Goal: Transaction & Acquisition: Purchase product/service

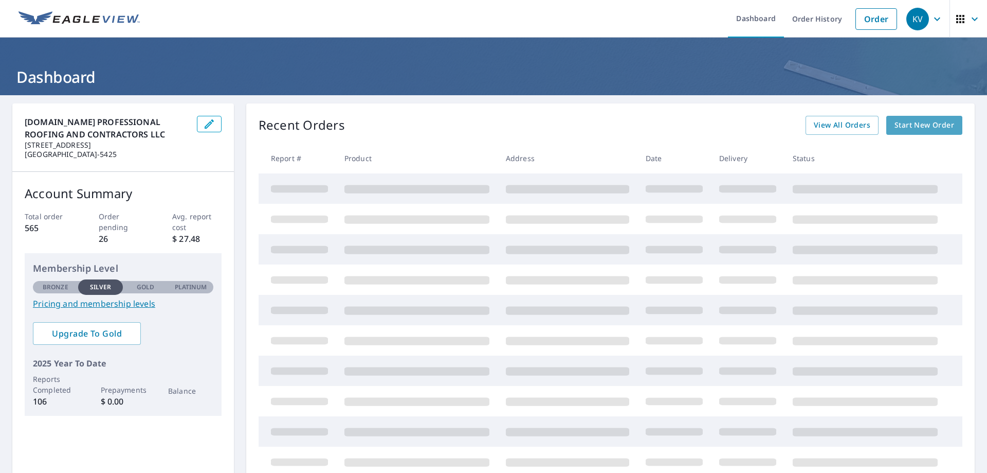
click at [895, 127] on span "Start New Order" at bounding box center [925, 125] width 60 height 13
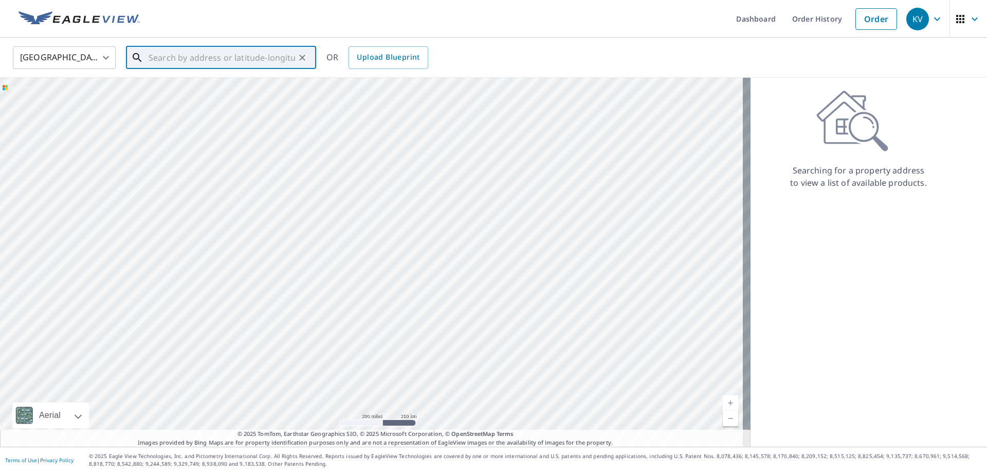
click at [288, 56] on input "text" at bounding box center [222, 57] width 147 height 29
click at [219, 94] on p "[GEOGRAPHIC_DATA]" at bounding box center [227, 99] width 161 height 10
type input "[STREET_ADDRESS]"
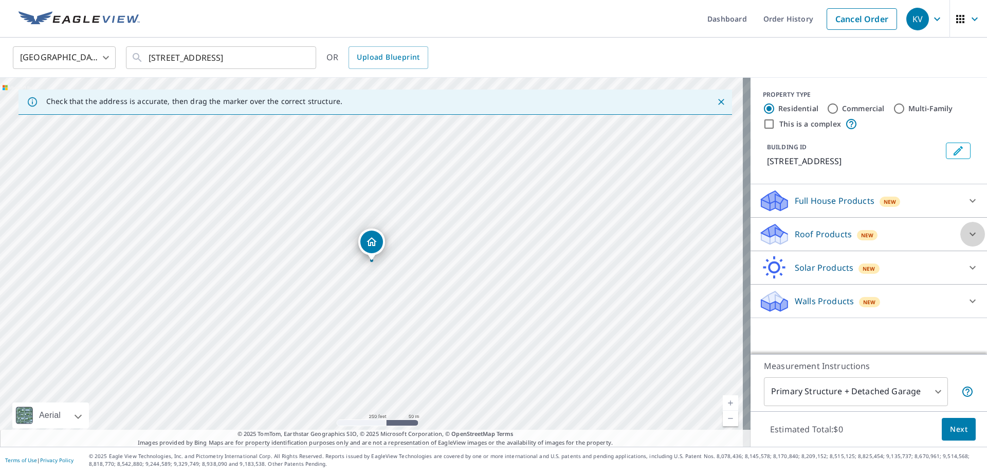
click at [967, 230] on icon at bounding box center [973, 234] width 12 height 12
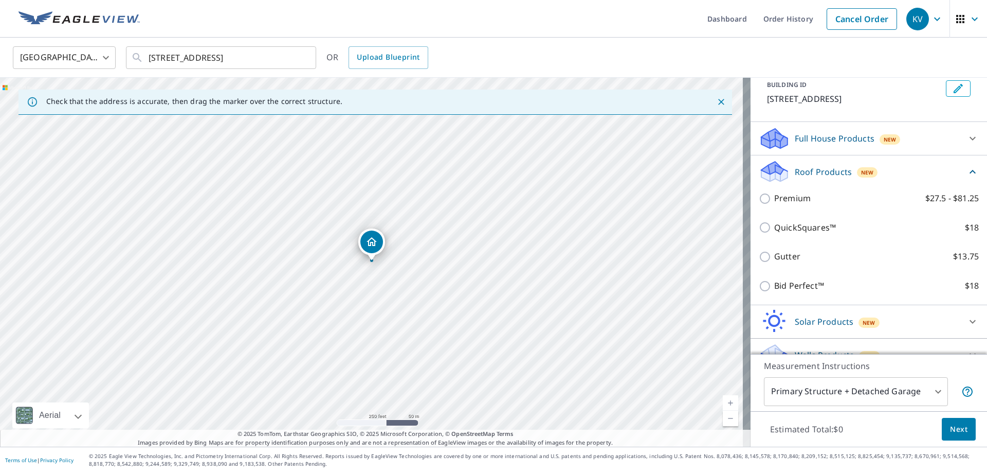
scroll to position [80, 0]
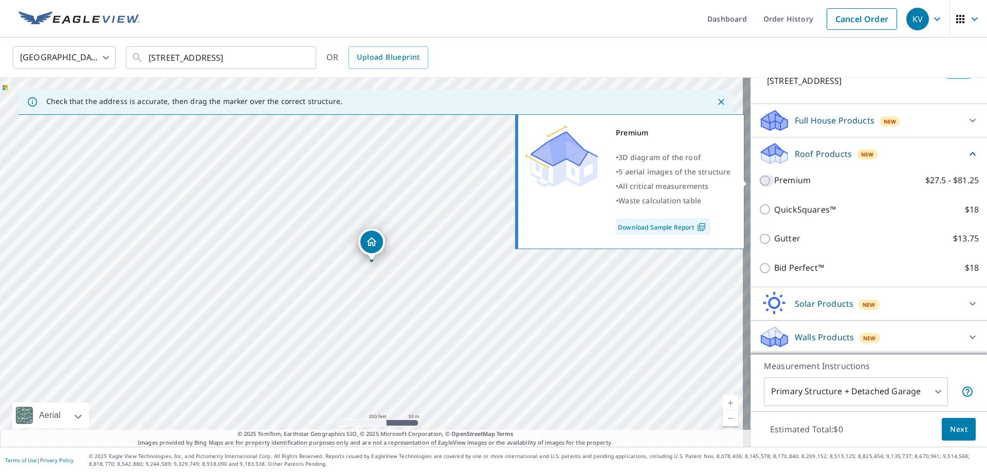
click at [760, 184] on input "Premium $27.5 - $81.25" at bounding box center [766, 180] width 15 height 12
checkbox input "true"
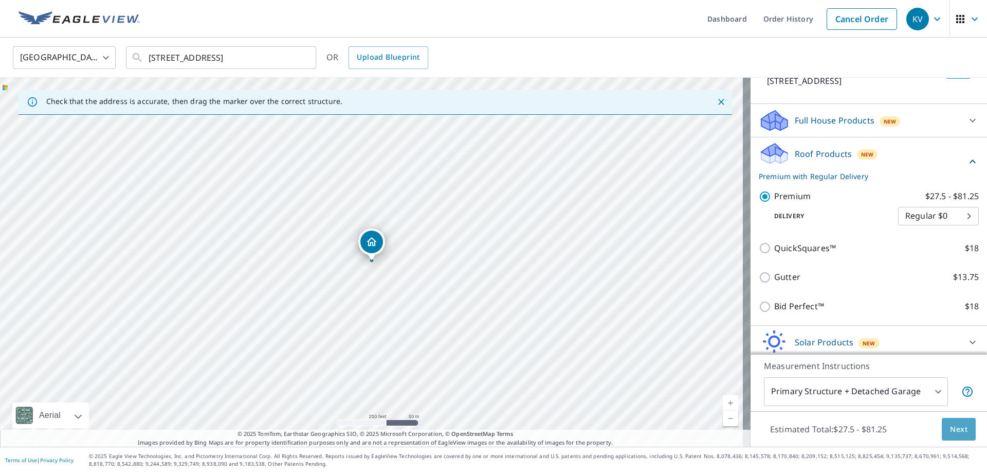
click at [952, 429] on span "Next" at bounding box center [958, 429] width 17 height 13
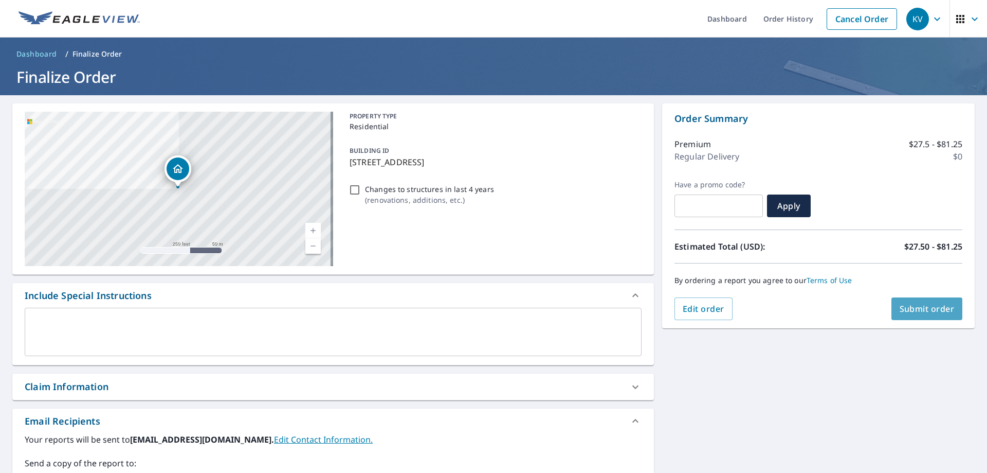
click at [923, 315] on button "Submit order" at bounding box center [927, 308] width 71 height 23
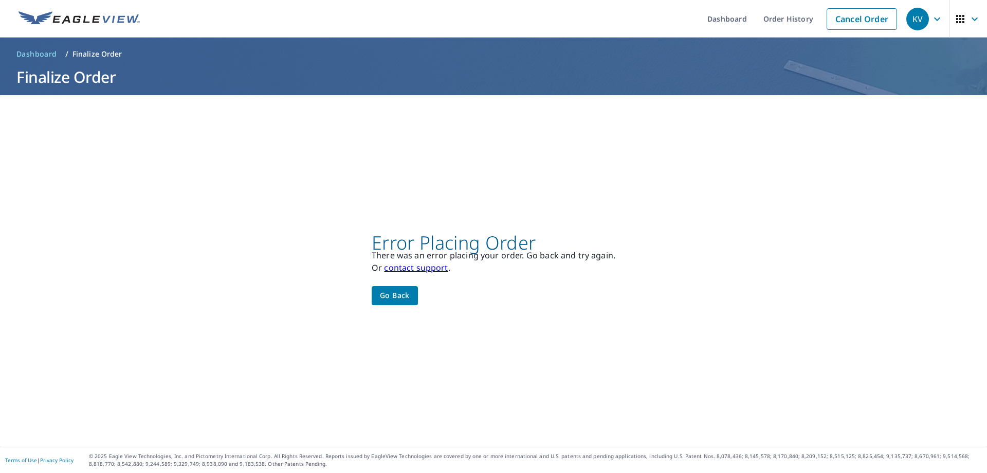
click at [461, 314] on div "Error Placing Order There was an error placing your order. Go back and try agai…" at bounding box center [493, 270] width 987 height 351
click at [410, 296] on button "Go back" at bounding box center [395, 295] width 46 height 19
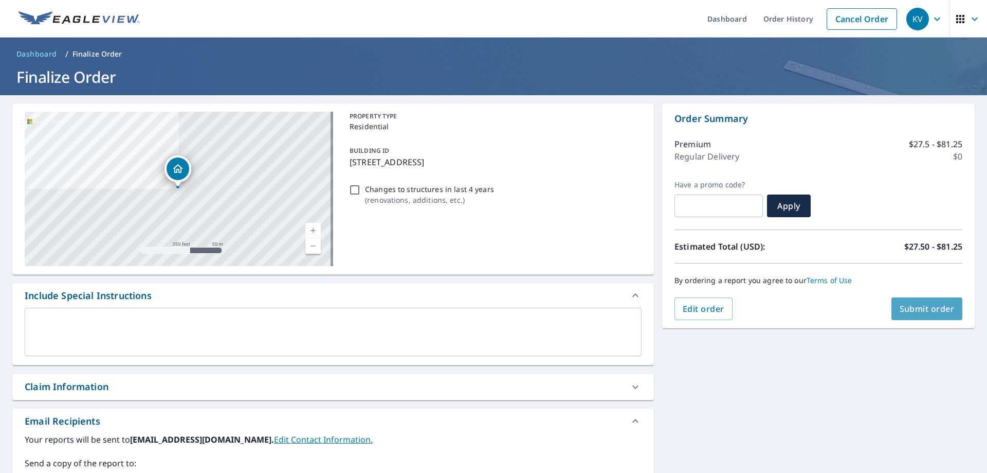
click at [900, 312] on span "Submit order" at bounding box center [927, 308] width 55 height 11
